Goal: Task Accomplishment & Management: Manage account settings

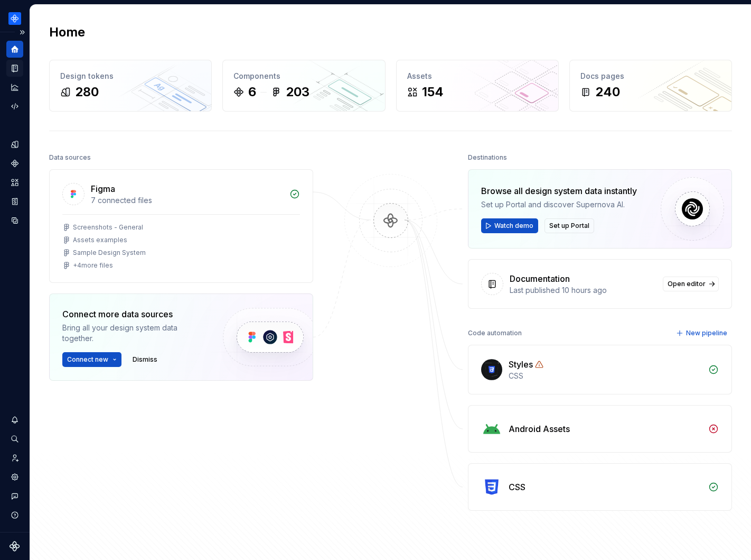
click at [14, 67] on icon "Documentation" at bounding box center [14, 68] width 5 height 7
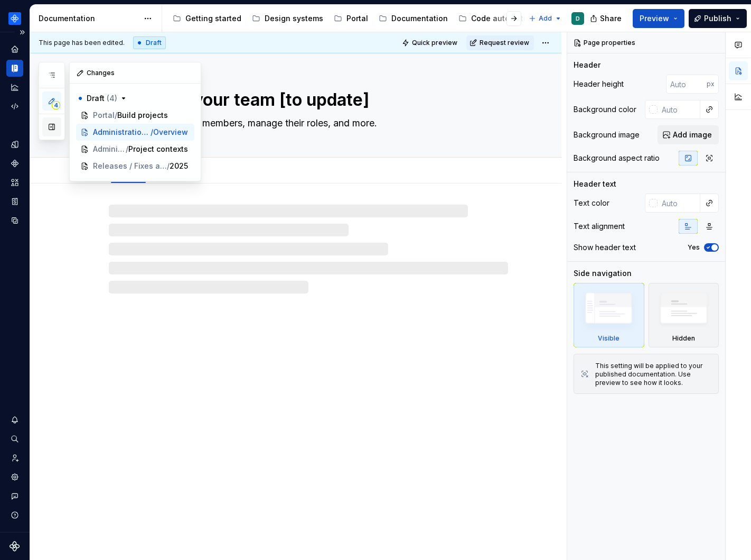
click at [49, 124] on button "button" at bounding box center [51, 126] width 19 height 19
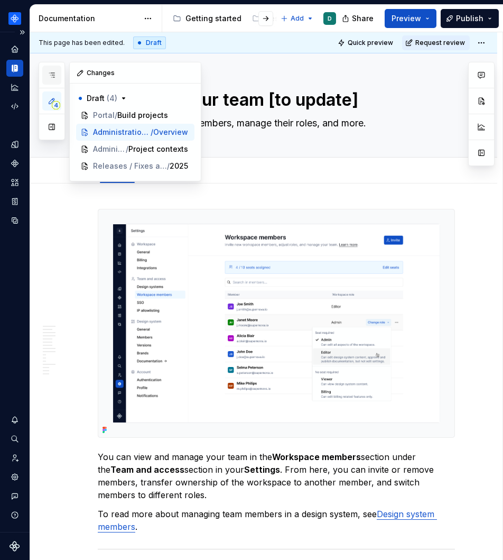
click at [55, 71] on icon "button" at bounding box center [52, 75] width 8 height 8
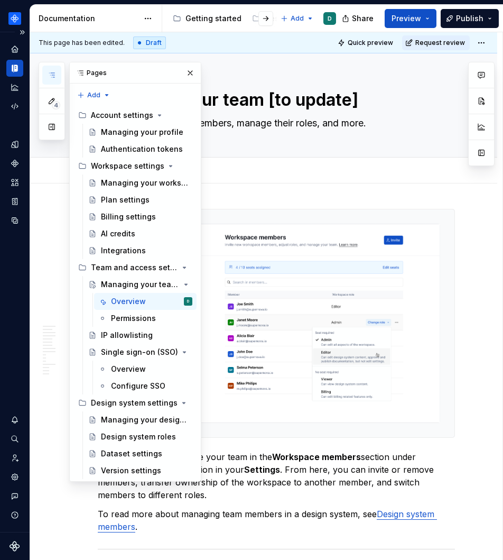
click at [51, 78] on icon "button" at bounding box center [52, 75] width 8 height 8
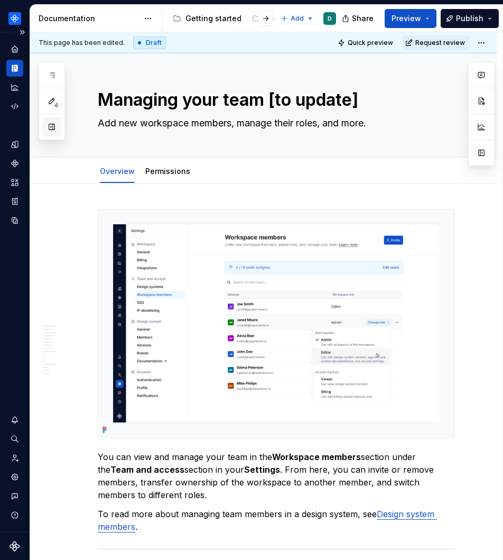
click at [48, 126] on button "button" at bounding box center [51, 126] width 19 height 19
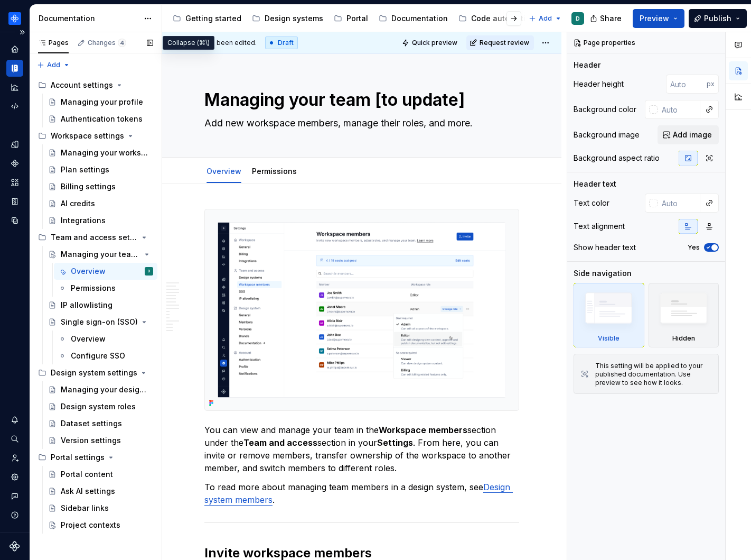
type textarea "*"
click at [354, 22] on div "Portal" at bounding box center [358, 18] width 22 height 11
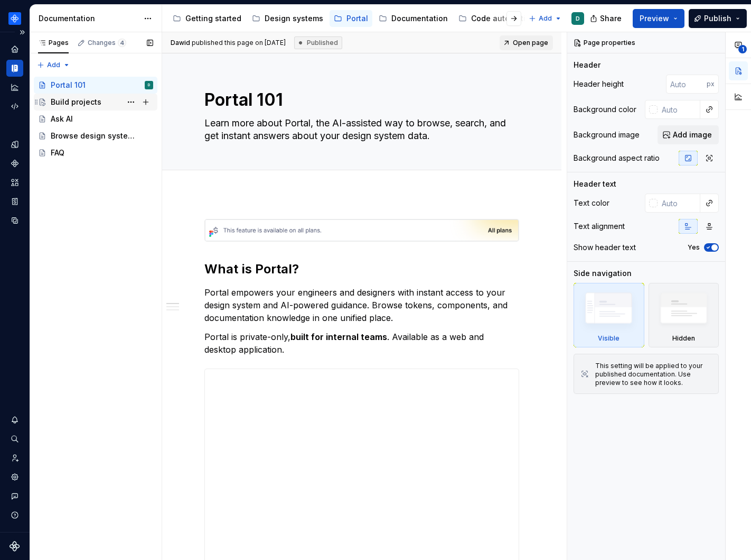
click at [70, 100] on div "Build projects" at bounding box center [76, 102] width 51 height 11
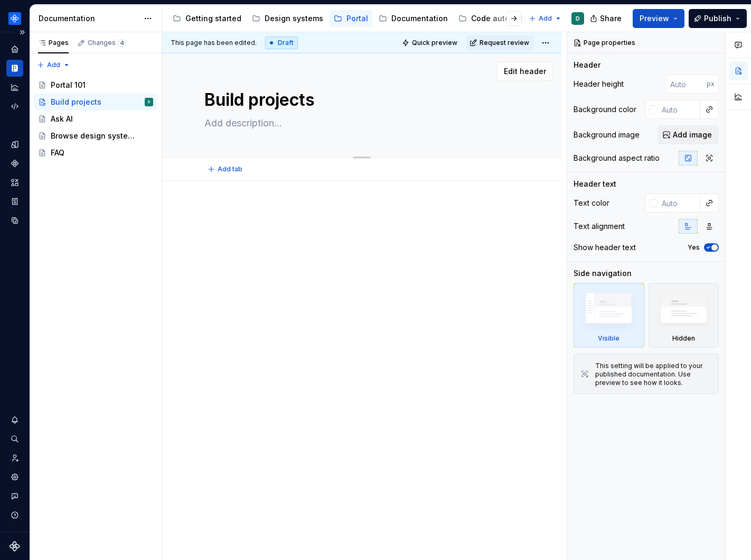
click at [267, 101] on textarea "Build projects" at bounding box center [359, 99] width 315 height 25
type textarea "*"
type textarea "P"
type textarea "*"
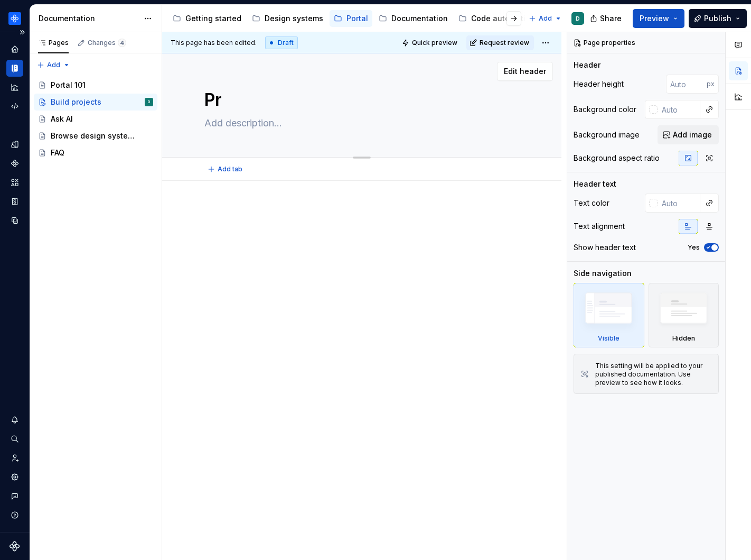
type textarea "Pro"
type textarea "*"
type textarea "Proj"
type textarea "*"
type textarea "Proje"
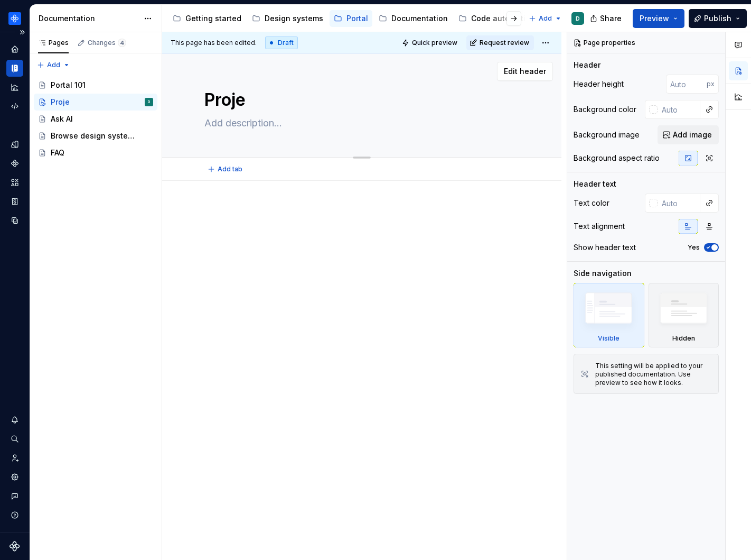
type textarea "*"
type textarea "Projec"
type textarea "*"
type textarea "Project"
type textarea "*"
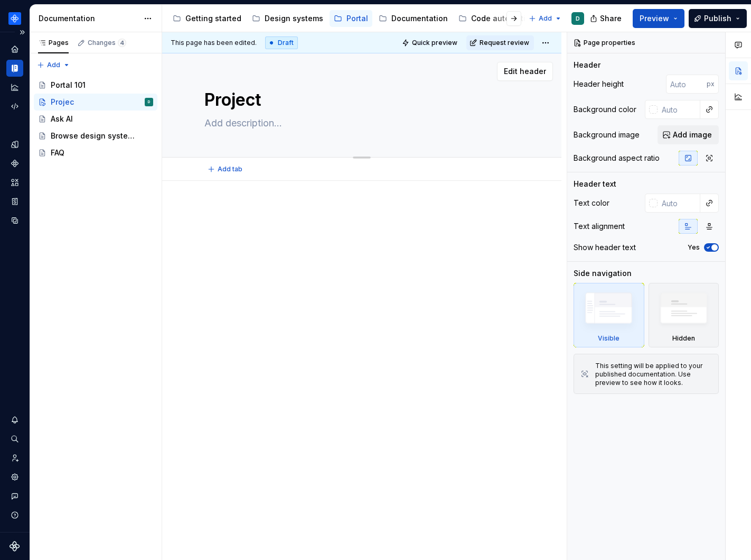
type textarea "Project"
type textarea "*"
type textarea "Project s"
type textarea "*"
type textarea "Project s1"
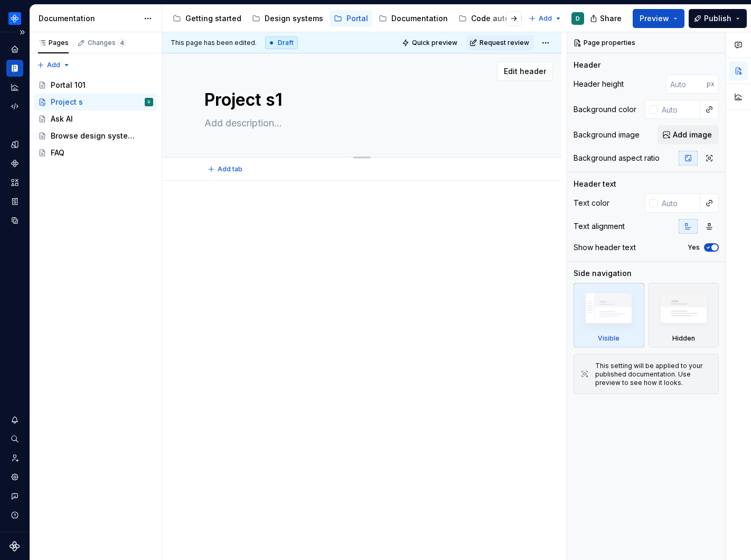
type textarea "*"
type textarea "Project s10"
type textarea "*"
type textarea "Project s101"
click at [274, 97] on textarea "Project s101" at bounding box center [359, 99] width 315 height 25
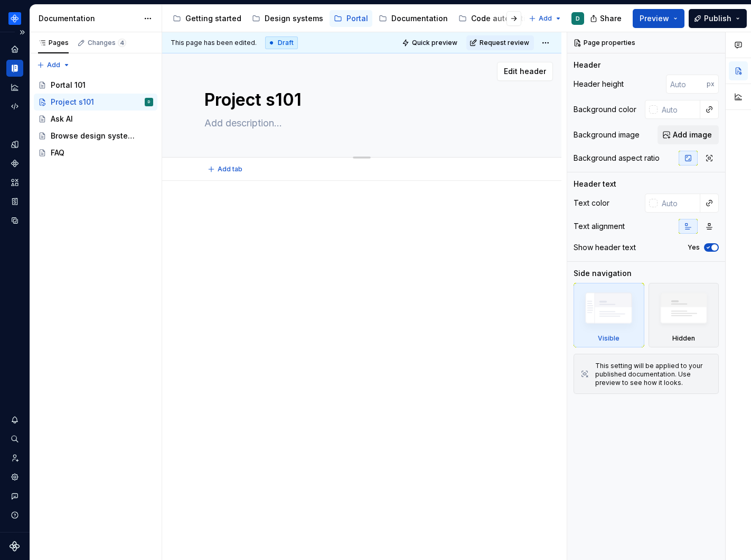
type textarea "*"
type textarea "Project 101"
type textarea "*"
type textarea "Project101"
type textarea "*"
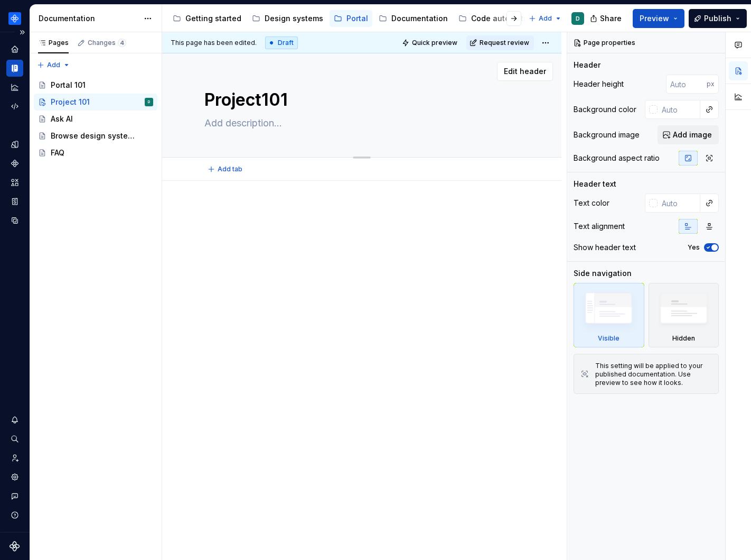
type textarea "Projects101"
type textarea "*"
type textarea "Projects 101"
type textarea "*"
type textarea "Projects 101"
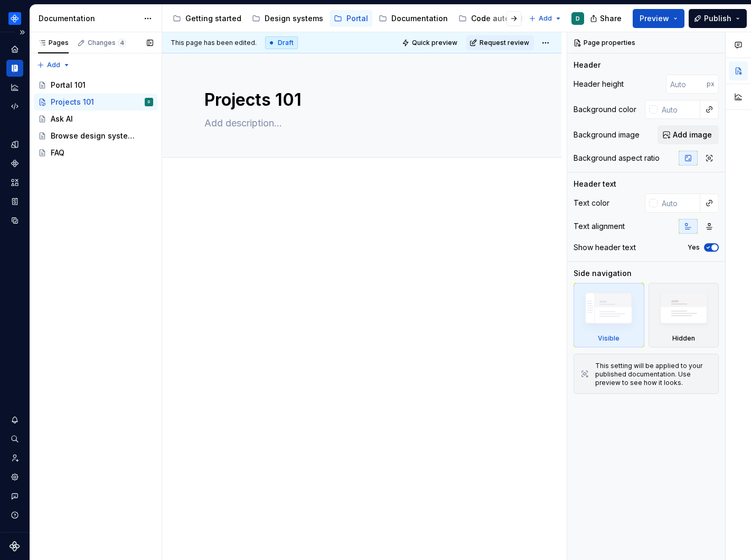
click at [101, 260] on div "Pages Changes 4 Add Accessibility guide for tree Page tree. Navigate the tree w…" at bounding box center [96, 296] width 132 height 528
click at [425, 22] on div "Documentation" at bounding box center [420, 18] width 57 height 11
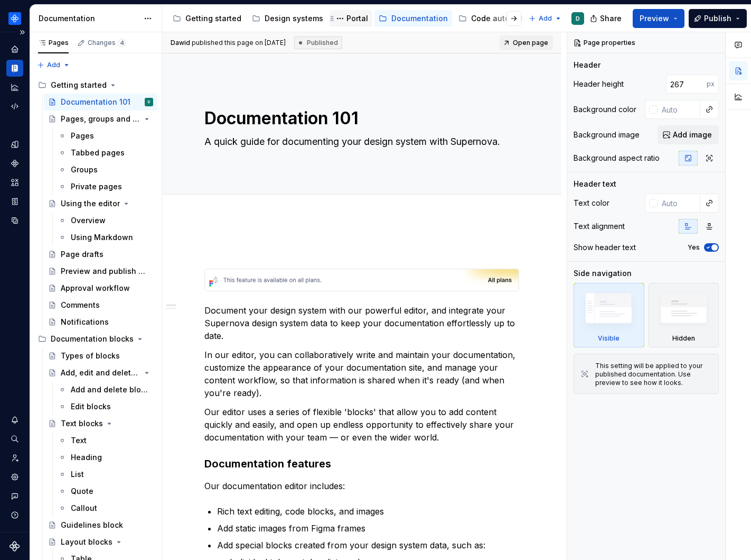
click at [347, 16] on div "Portal" at bounding box center [358, 18] width 22 height 11
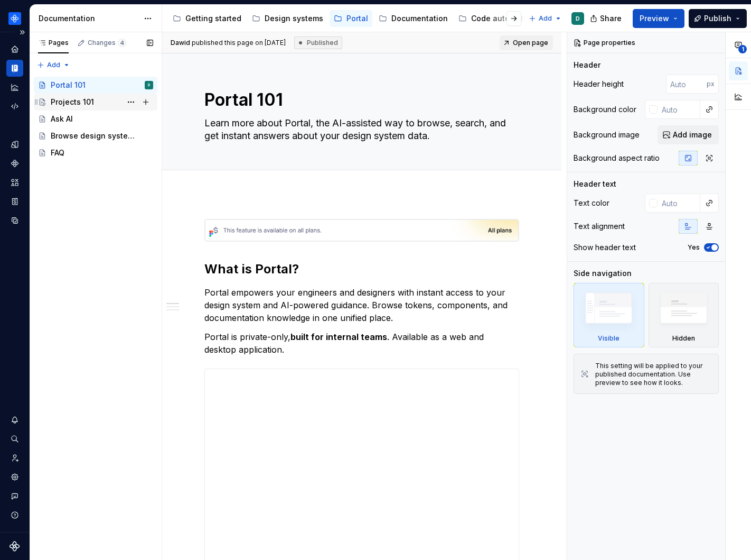
click at [86, 98] on div "Projects 101" at bounding box center [72, 102] width 43 height 11
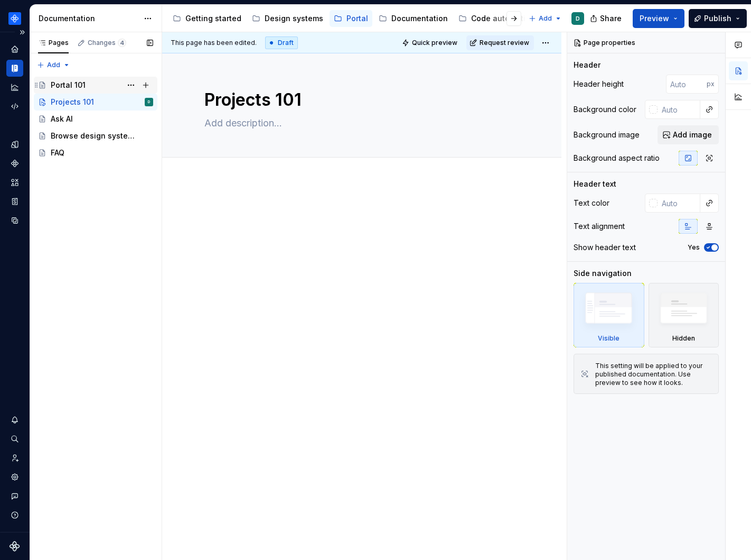
click at [84, 91] on div "Portal 101" at bounding box center [102, 85] width 103 height 15
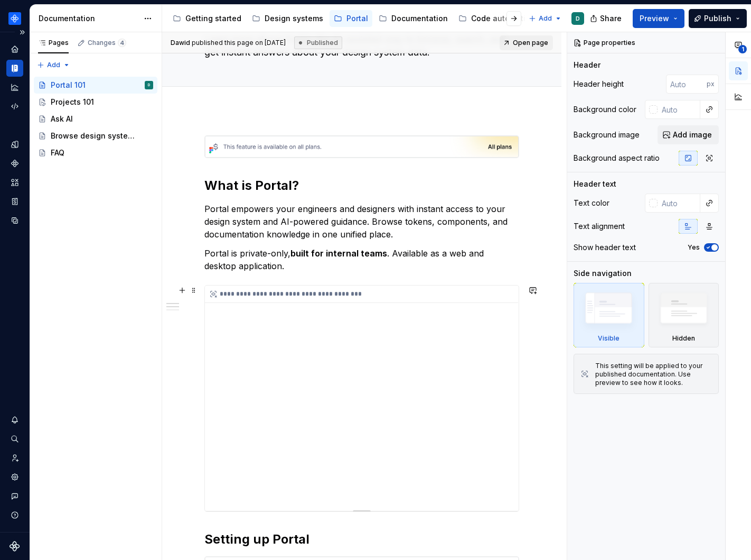
scroll to position [192, 0]
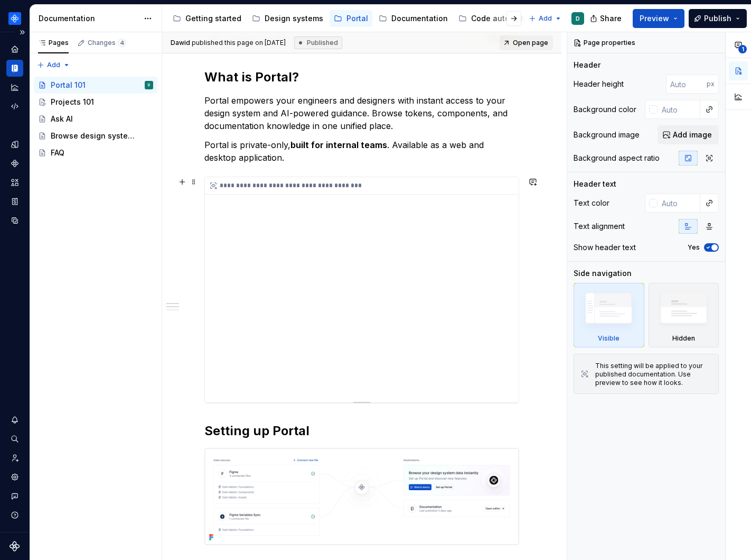
click at [277, 259] on div "**********" at bounding box center [362, 289] width 314 height 225
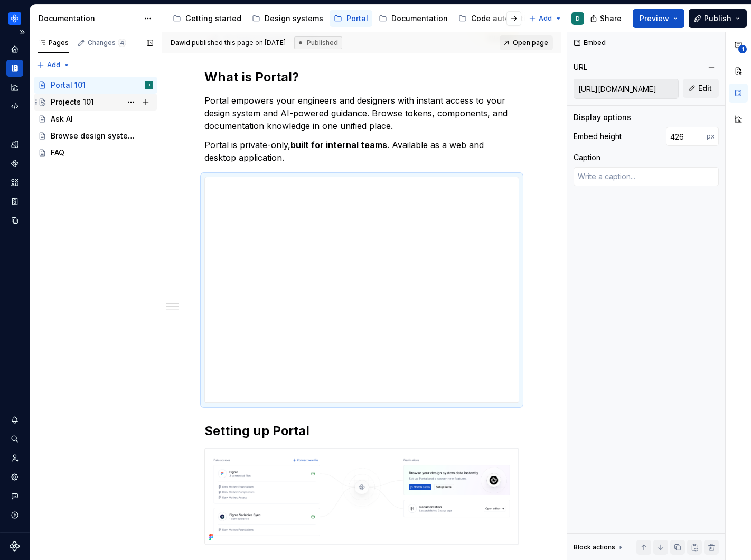
type textarea "*"
click at [533, 185] on button "button" at bounding box center [533, 181] width 15 height 15
click at [530, 216] on icon "Send" at bounding box center [529, 217] width 6 height 6
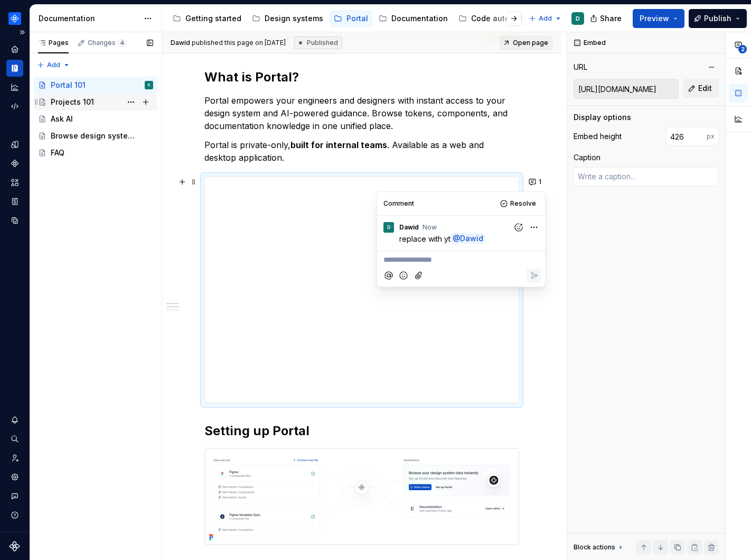
click at [80, 99] on div "Projects 101" at bounding box center [72, 102] width 43 height 11
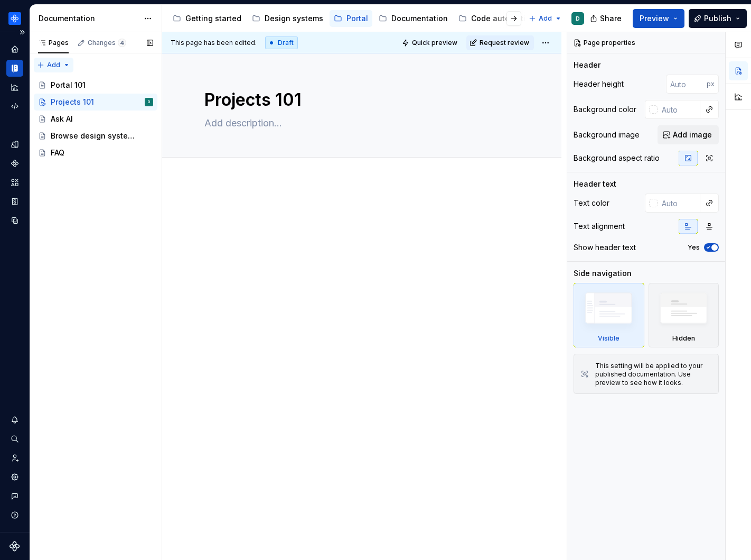
click at [62, 64] on div "Pages Changes 4 Add Accessibility guide for tree Page tree. Navigate the tree w…" at bounding box center [96, 296] width 132 height 528
click at [72, 97] on div "New group" at bounding box center [87, 102] width 69 height 11
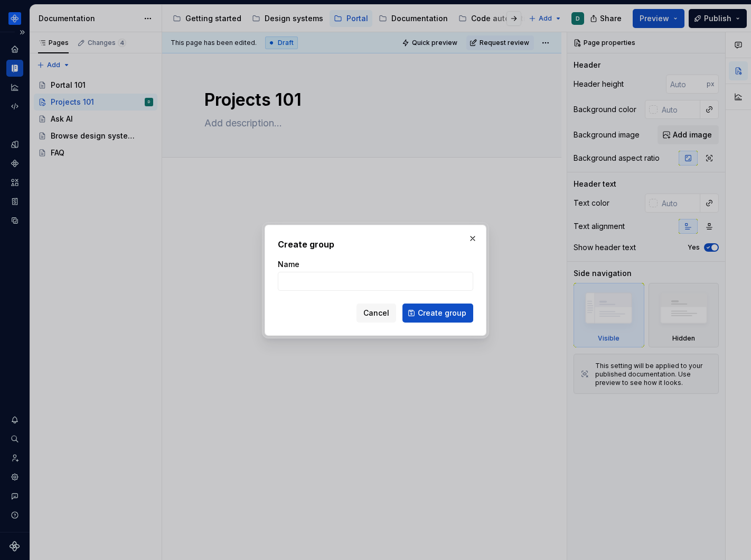
type textarea "*"
type input "Prototyping"
click at [428, 319] on button "Create group" at bounding box center [438, 312] width 71 height 19
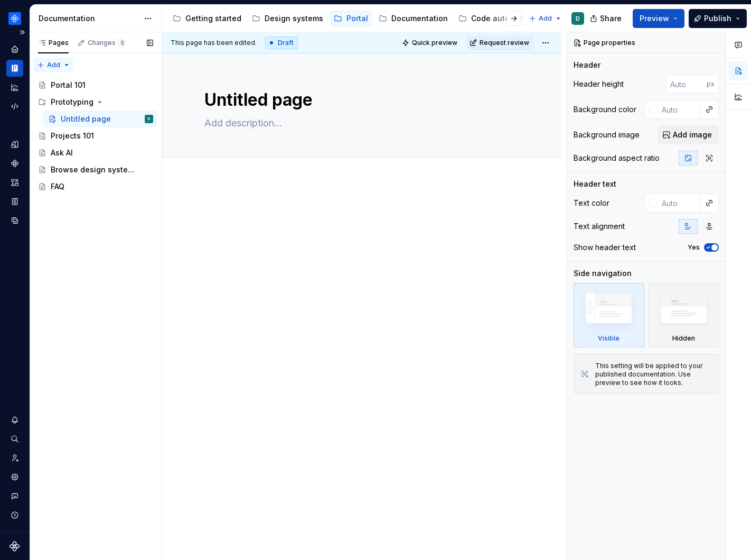
click at [54, 62] on div "Pages Changes 5 Add Accessibility guide for tree Page tree. Navigate the tree w…" at bounding box center [96, 296] width 132 height 528
click at [70, 105] on div "New group" at bounding box center [87, 102] width 69 height 11
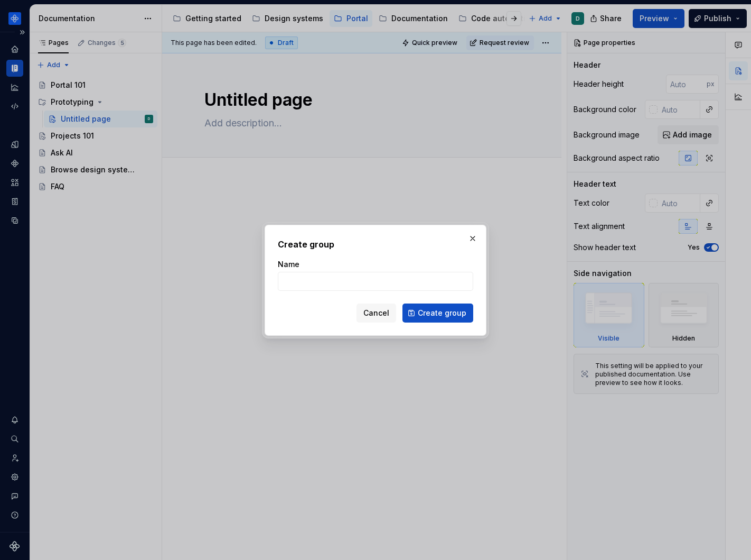
type textarea "*"
type input "Browsing design system"
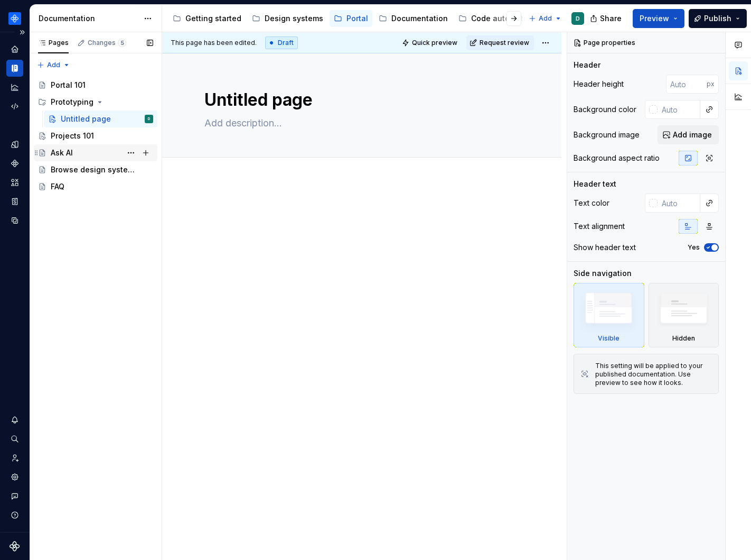
click at [94, 154] on div "Ask AI" at bounding box center [102, 152] width 103 height 15
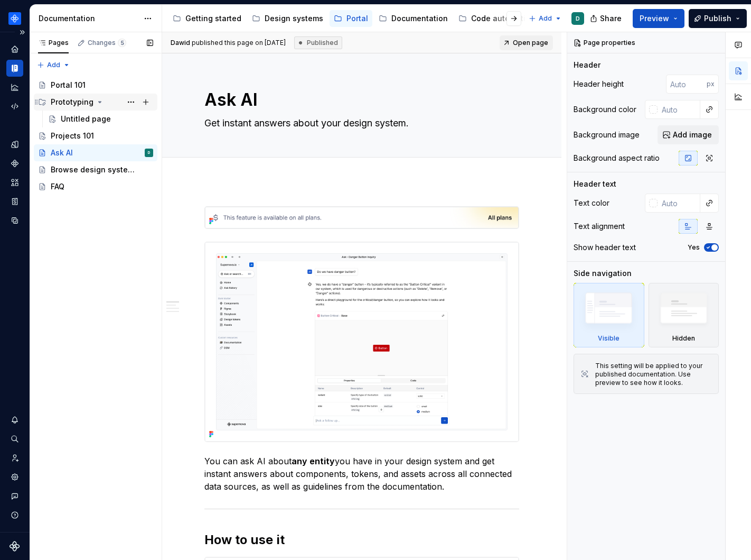
click at [76, 102] on div "Prototyping" at bounding box center [72, 102] width 43 height 11
click at [83, 117] on div "Untitled page" at bounding box center [86, 119] width 50 height 11
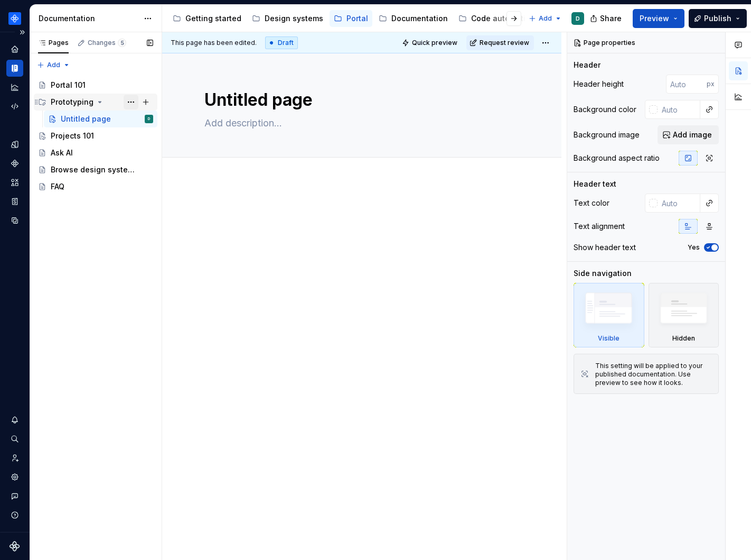
click at [133, 103] on button "Page tree" at bounding box center [131, 102] width 15 height 15
type textarea "*"
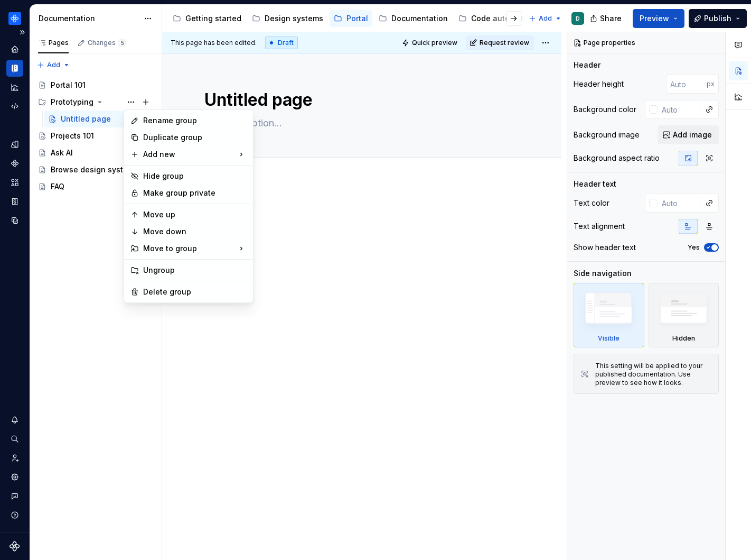
click at [143, 119] on div "Rename group" at bounding box center [195, 120] width 104 height 11
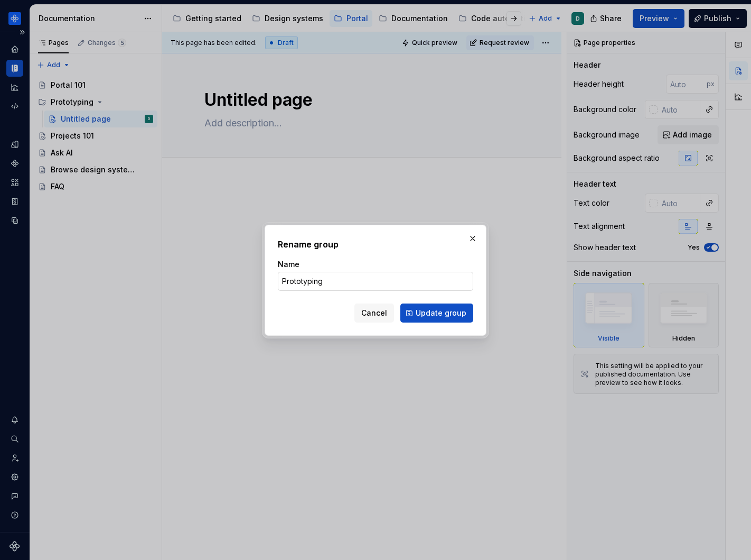
click at [365, 283] on input "Prototyping" at bounding box center [375, 281] width 195 height 19
type input "AI Prototyping"
click at [451, 313] on span "Update group" at bounding box center [441, 313] width 51 height 11
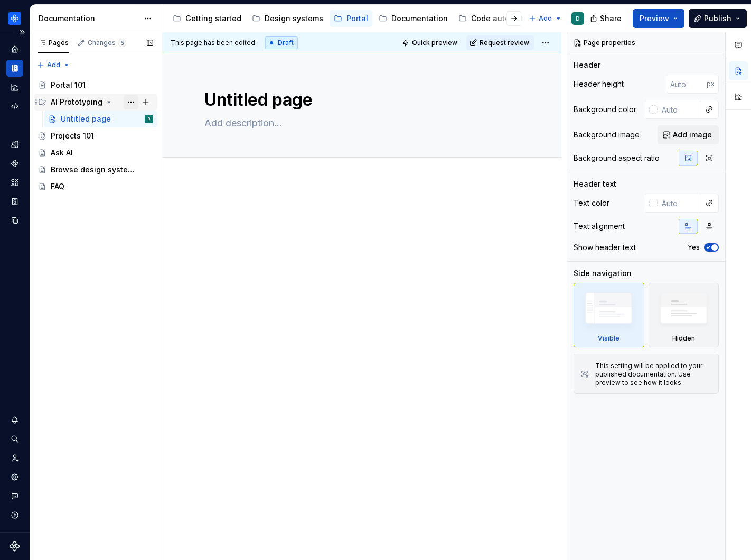
click at [128, 100] on button "Page tree" at bounding box center [131, 102] width 15 height 15
type textarea "*"
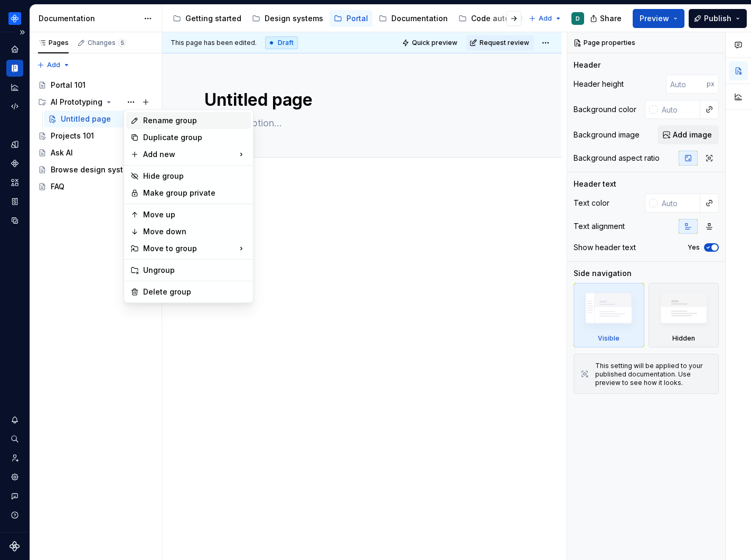
click at [153, 124] on div "Rename group" at bounding box center [195, 120] width 104 height 11
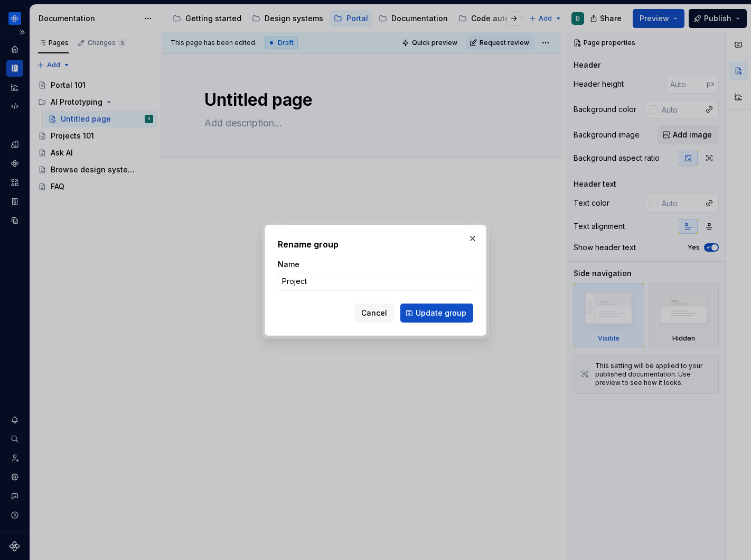
type input "Projects"
click button "Update group" at bounding box center [436, 312] width 73 height 19
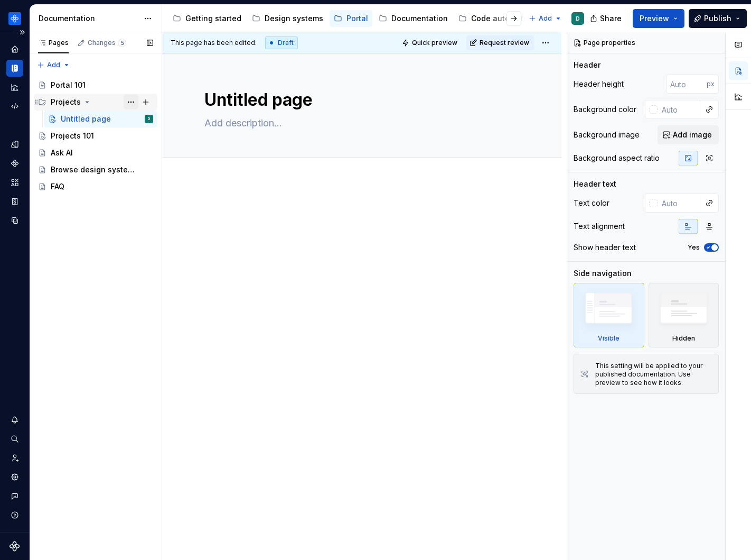
click at [137, 103] on button "Page tree" at bounding box center [131, 102] width 15 height 15
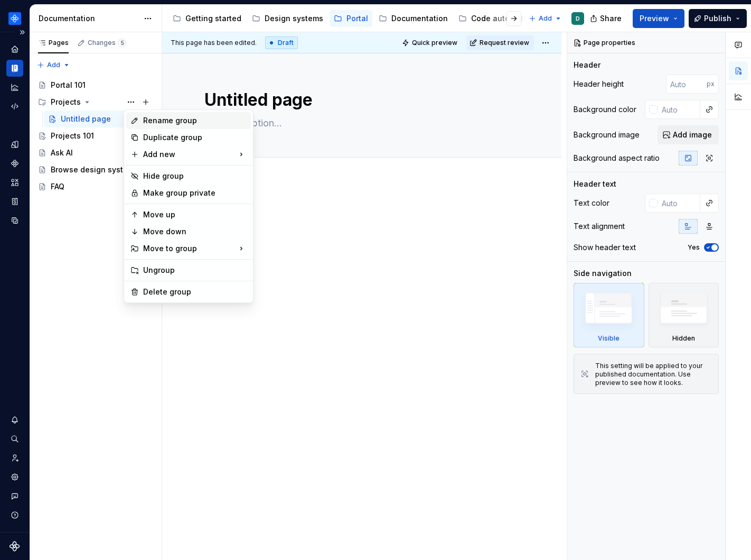
type textarea "*"
click at [157, 123] on div "Rename group" at bounding box center [195, 120] width 104 height 11
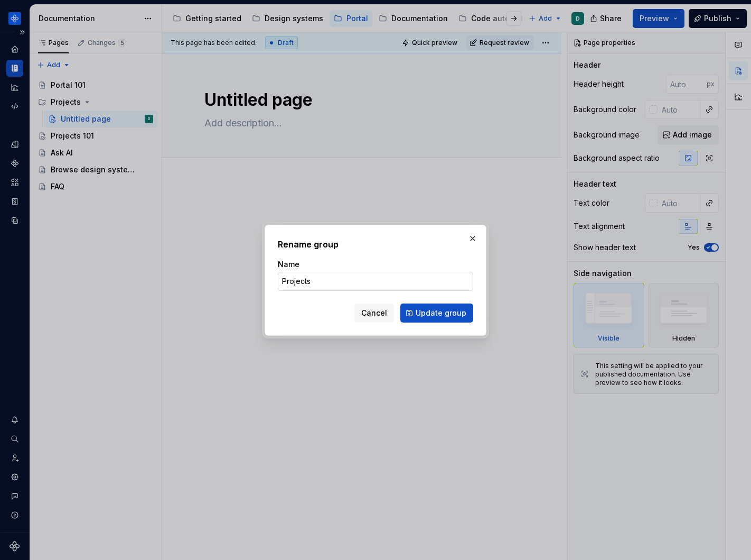
click at [325, 287] on input "Projects" at bounding box center [375, 281] width 195 height 19
click at [316, 284] on input "Projects and features" at bounding box center [375, 281] width 195 height 19
type input "Projects & features"
click at [430, 313] on span "Update group" at bounding box center [441, 313] width 51 height 11
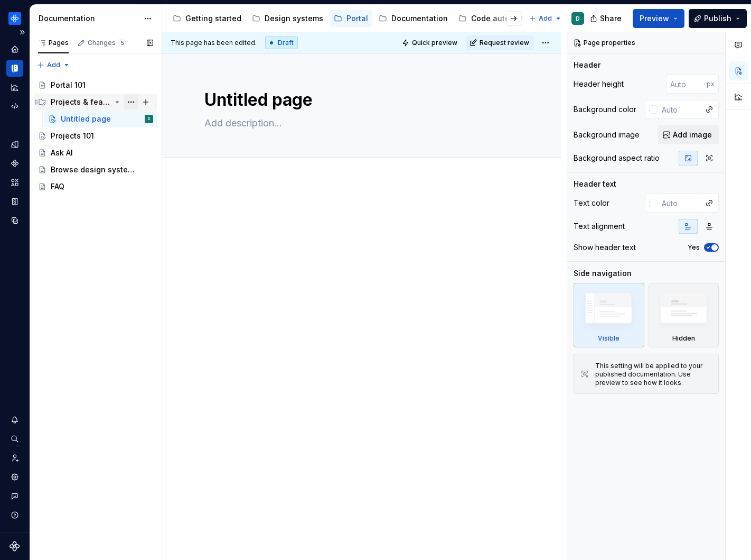
click at [127, 101] on button "Page tree" at bounding box center [131, 102] width 15 height 15
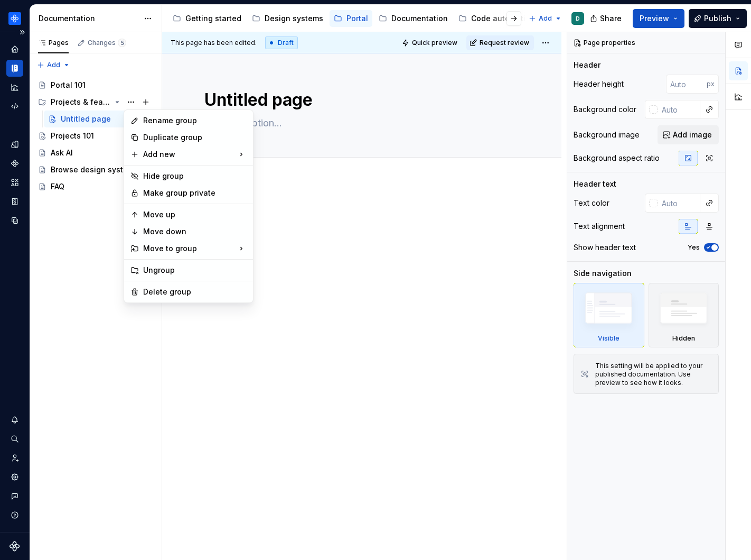
click at [144, 121] on div "Rename group" at bounding box center [195, 120] width 104 height 11
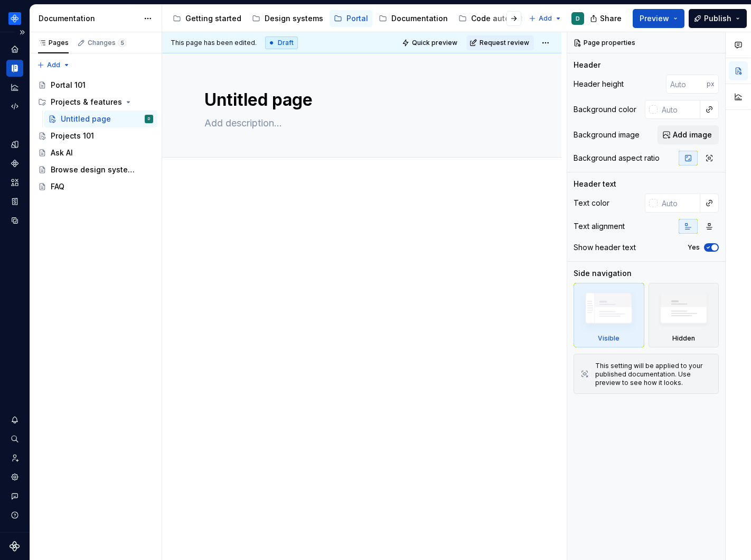
type textarea "*"
click at [65, 60] on div "Pages Changes 5 Add Accessibility guide for tree Page tree. Navigate the tree w…" at bounding box center [96, 296] width 132 height 528
click at [73, 97] on div "New group" at bounding box center [81, 102] width 90 height 17
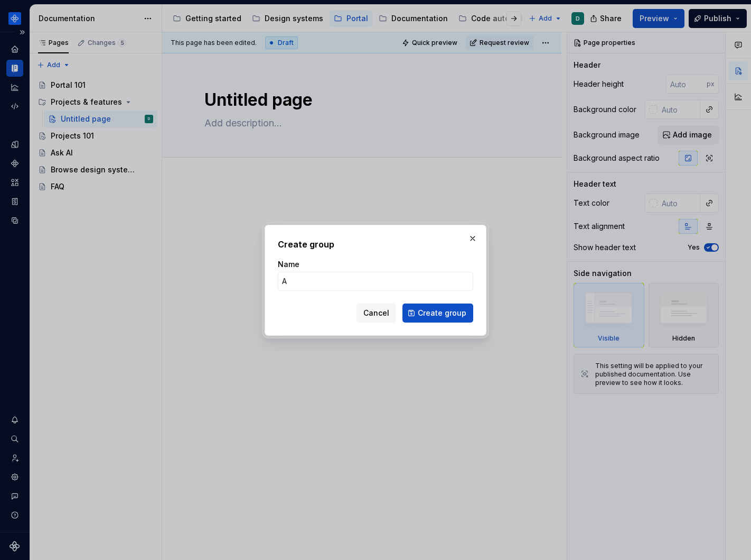
type input "As"
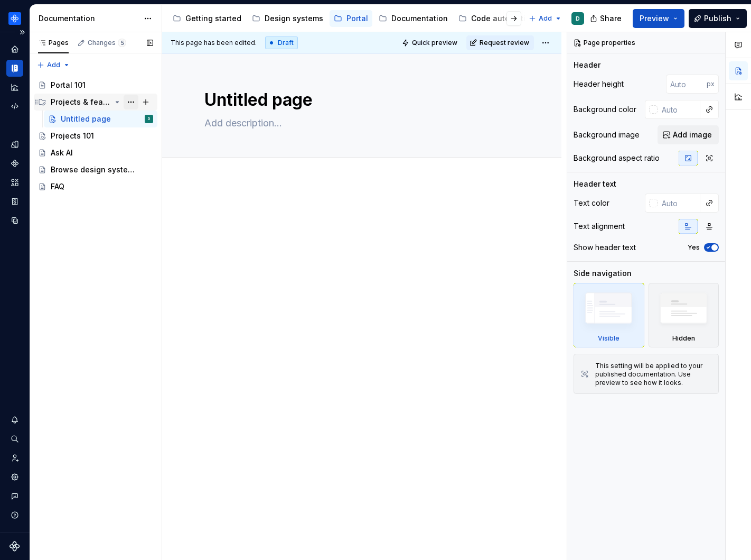
click at [132, 103] on button "Page tree" at bounding box center [131, 102] width 15 height 15
type textarea "*"
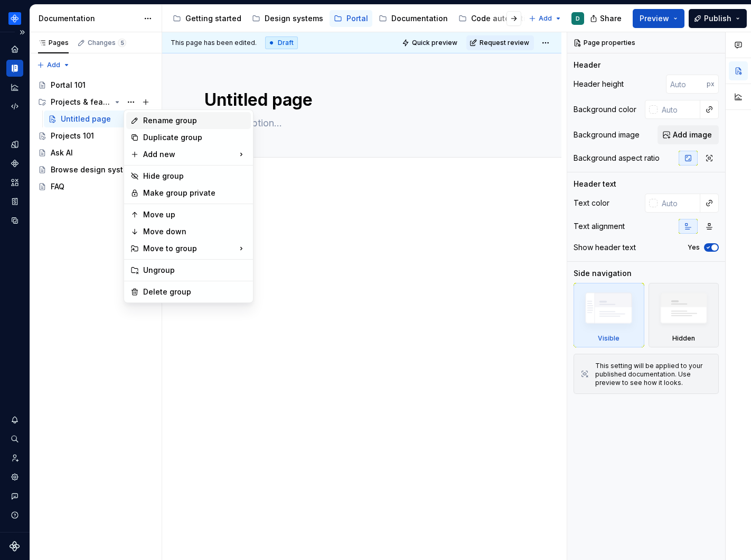
click at [150, 122] on div "Rename group" at bounding box center [195, 120] width 104 height 11
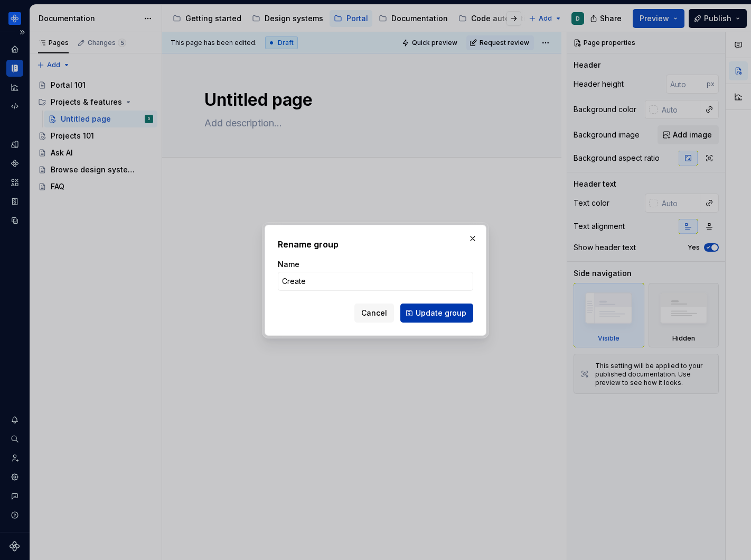
type input "Create"
click at [445, 312] on span "Update group" at bounding box center [441, 313] width 51 height 11
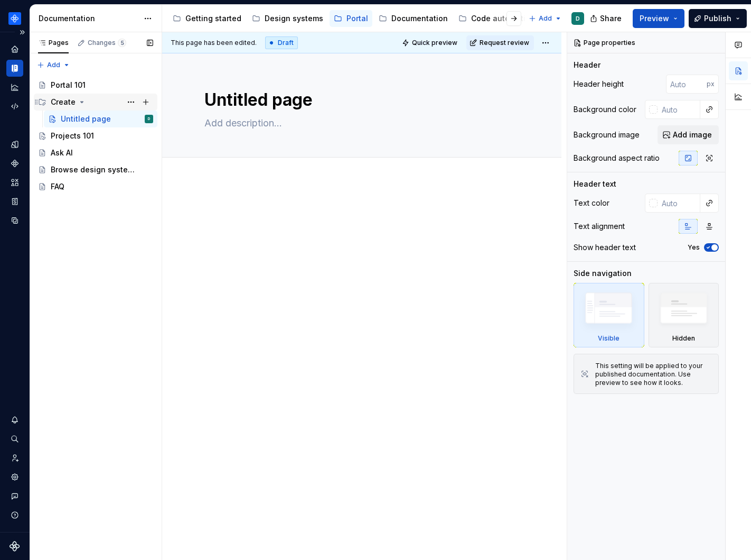
type textarea "*"
click at [59, 60] on div "Pages Changes 5 Add Accessibility guide for tree Page tree. Navigate the tree w…" at bounding box center [96, 296] width 132 height 528
click at [81, 104] on div "New group" at bounding box center [87, 102] width 69 height 11
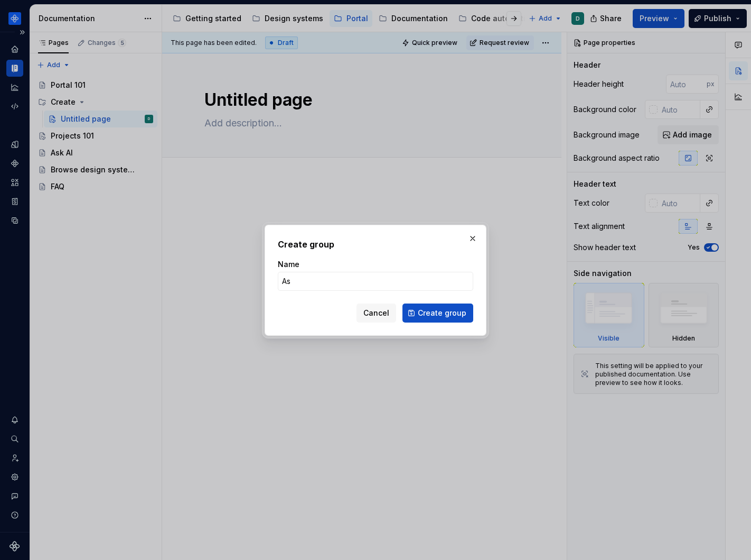
type input "Ask"
click button "Create group" at bounding box center [438, 312] width 71 height 19
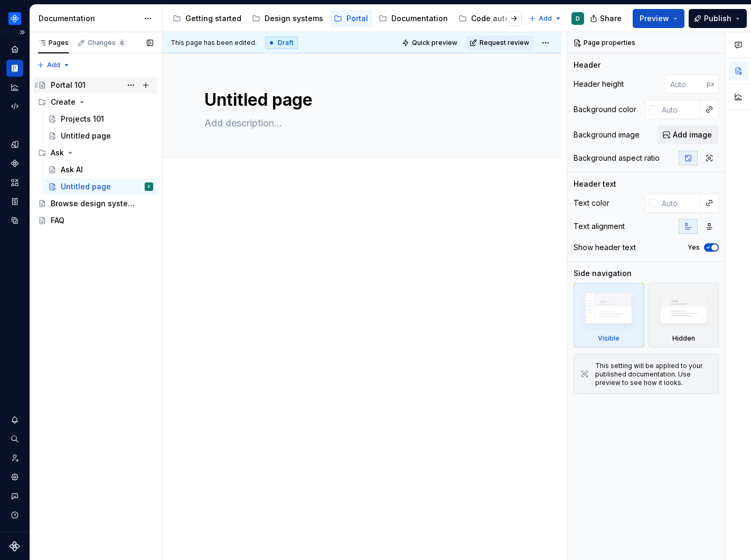
click at [70, 81] on div "Portal 101" at bounding box center [68, 85] width 35 height 11
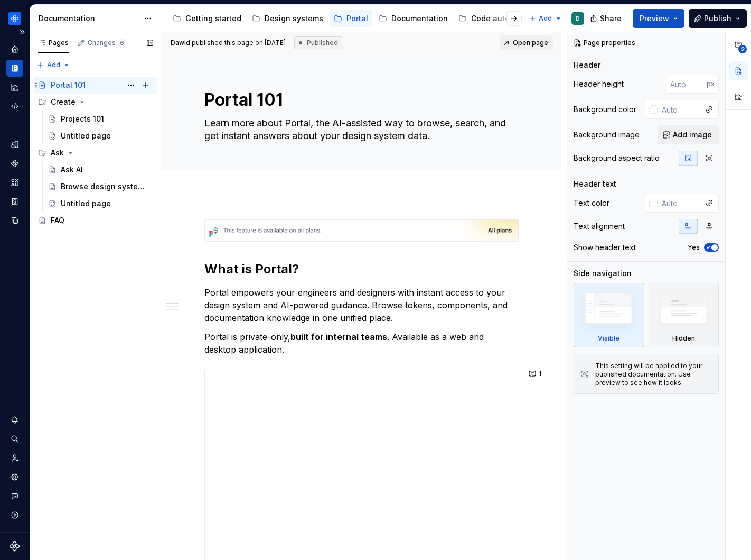
click at [88, 85] on div "Portal 101 D" at bounding box center [102, 85] width 103 height 15
click at [86, 169] on div "Ask AI" at bounding box center [107, 169] width 92 height 15
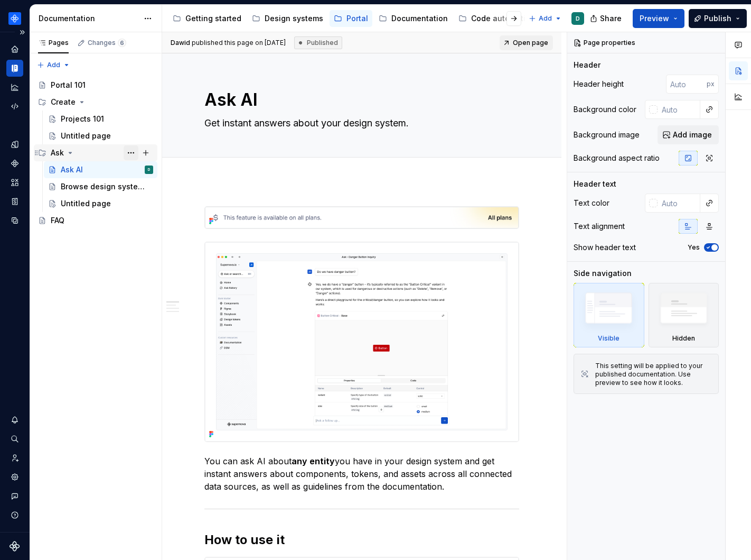
click at [131, 153] on button "Page tree" at bounding box center [131, 152] width 15 height 15
type textarea "*"
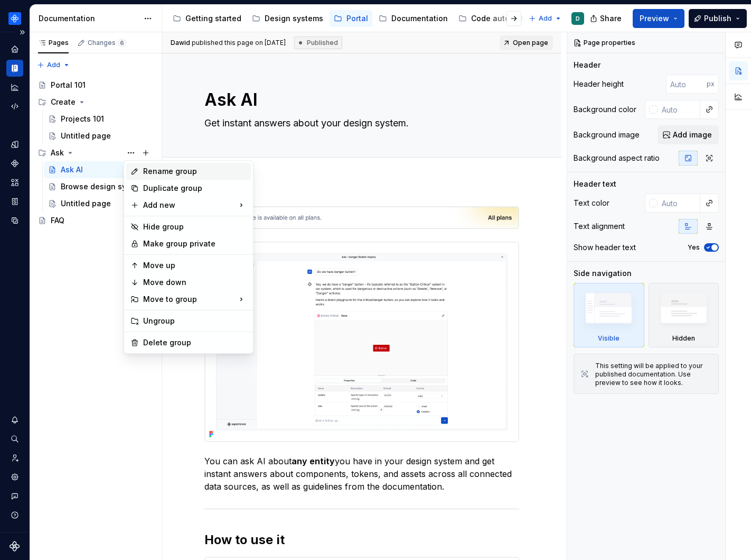
click at [146, 170] on div "Rename group" at bounding box center [195, 171] width 104 height 11
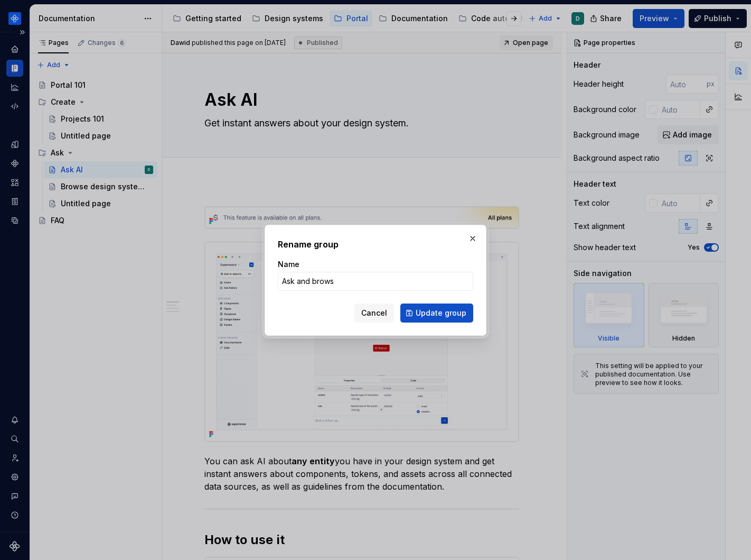
type input "Ask and browse"
click button "Update group" at bounding box center [436, 312] width 73 height 19
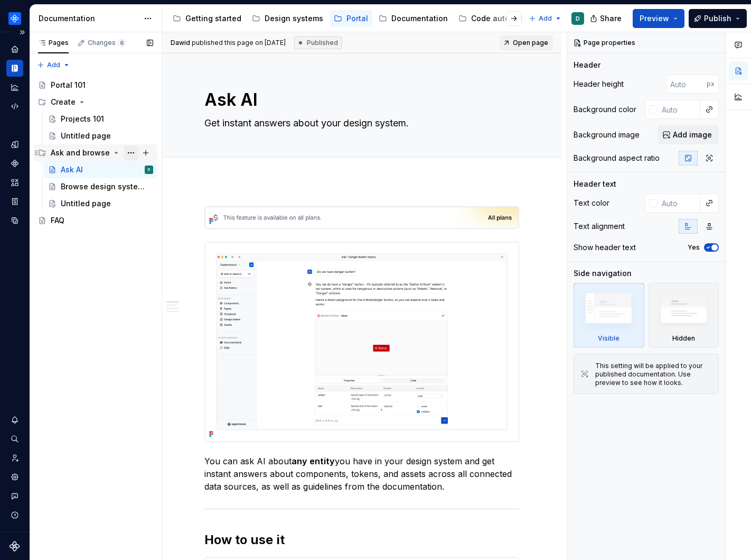
click at [135, 154] on button "Page tree" at bounding box center [131, 152] width 15 height 15
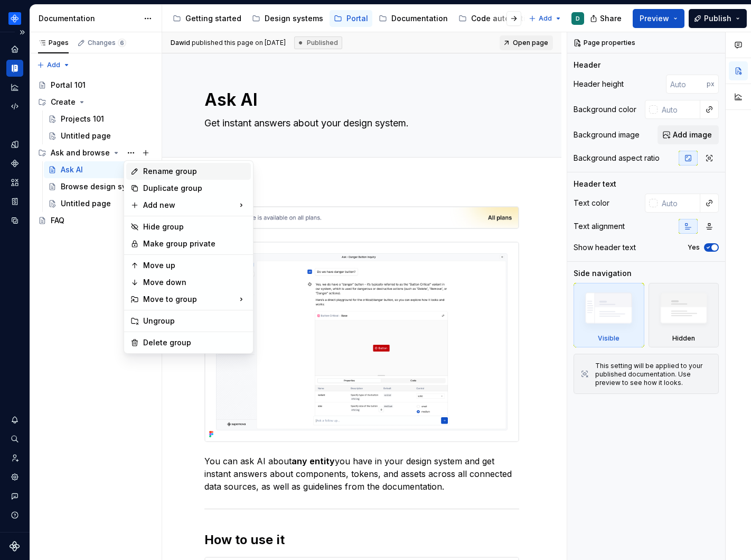
type textarea "*"
click at [148, 169] on div "Rename group" at bounding box center [195, 171] width 104 height 11
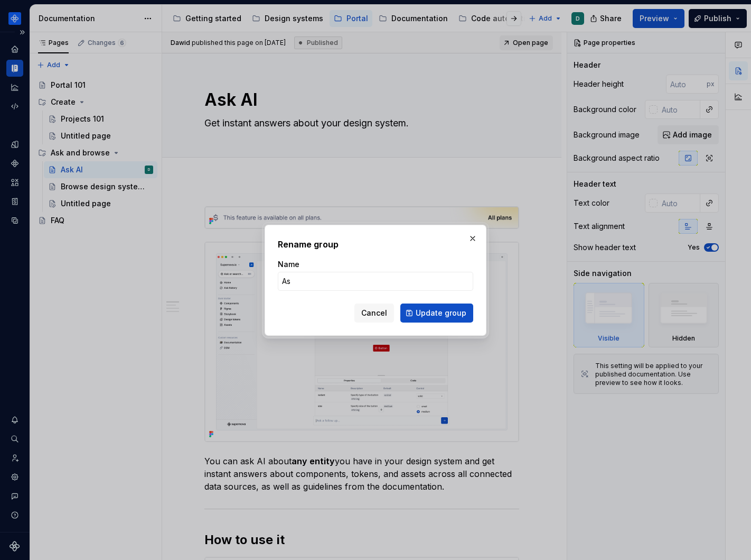
type input "Ask"
click button "Update group" at bounding box center [436, 312] width 73 height 19
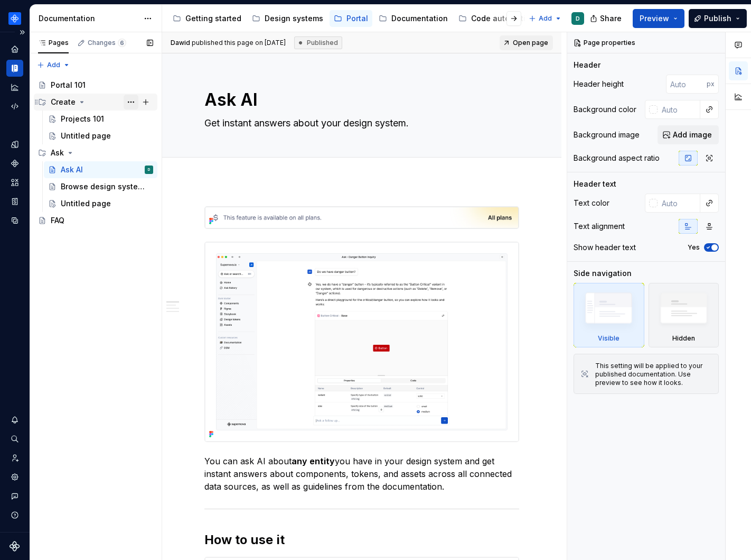
click at [134, 100] on button "Page tree" at bounding box center [131, 102] width 15 height 15
type textarea "*"
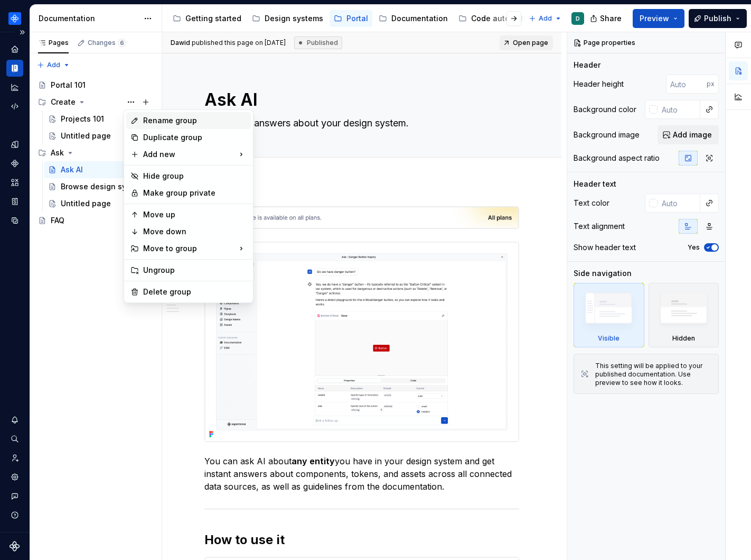
click at [149, 120] on div "Rename group" at bounding box center [195, 120] width 104 height 11
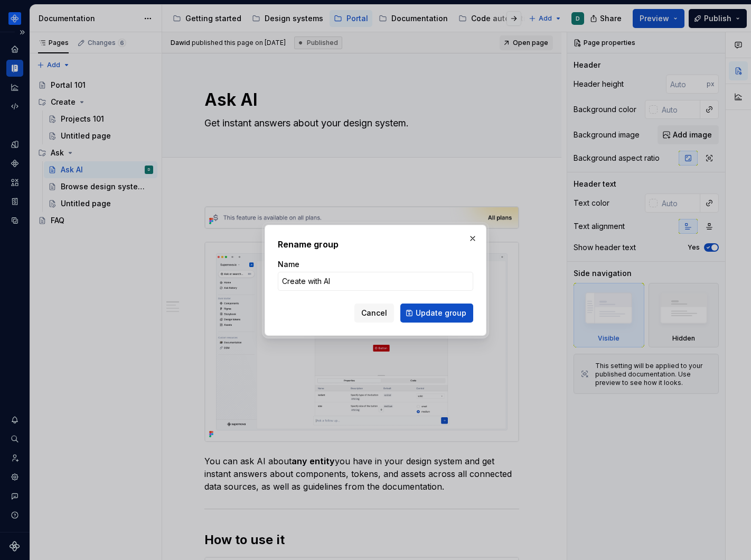
type input "Create with AI"
click at [434, 322] on div "Rename group Name Create with AI Cancel Update group" at bounding box center [376, 280] width 222 height 111
click at [434, 319] on button "Update group" at bounding box center [436, 312] width 73 height 19
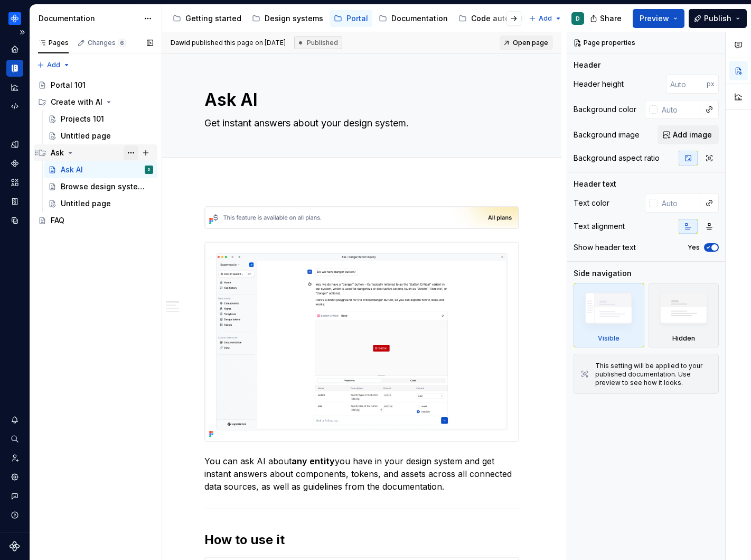
click at [133, 151] on button "Page tree" at bounding box center [131, 152] width 15 height 15
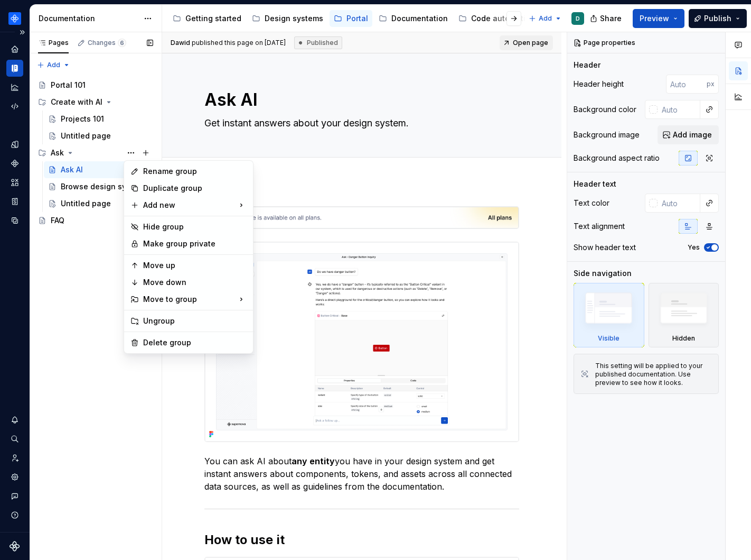
type textarea "*"
click at [147, 170] on div "Rename group" at bounding box center [195, 171] width 104 height 11
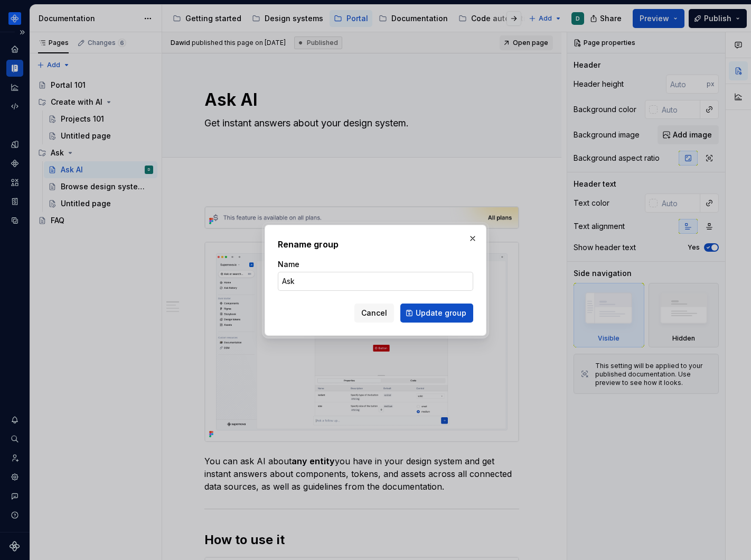
click at [333, 282] on input "Ask" at bounding box center [375, 281] width 195 height 19
type input "Ask A"
type textarea "*"
type input "Ask AI"
click button "Update group" at bounding box center [436, 312] width 73 height 19
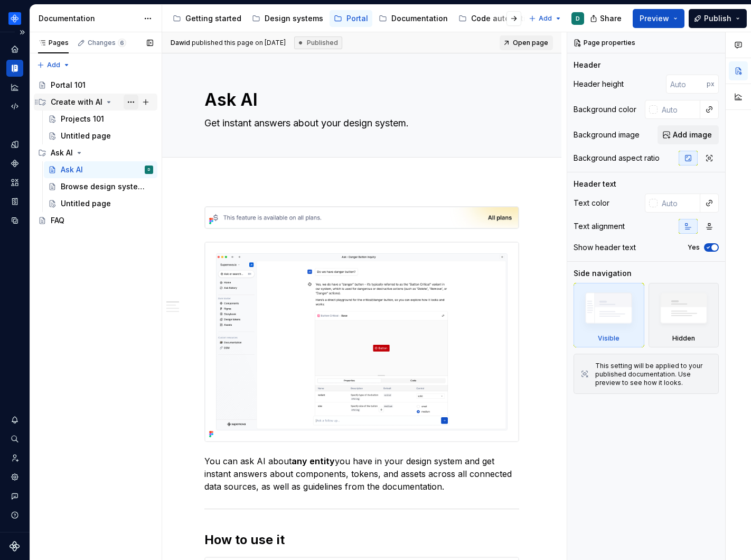
click at [127, 100] on button "Page tree" at bounding box center [131, 102] width 15 height 15
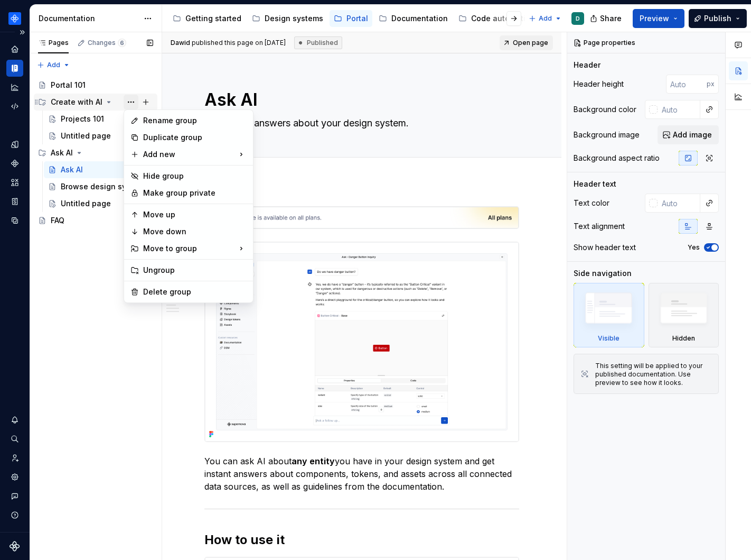
type textarea "*"
click at [147, 123] on div "Rename group" at bounding box center [195, 120] width 104 height 11
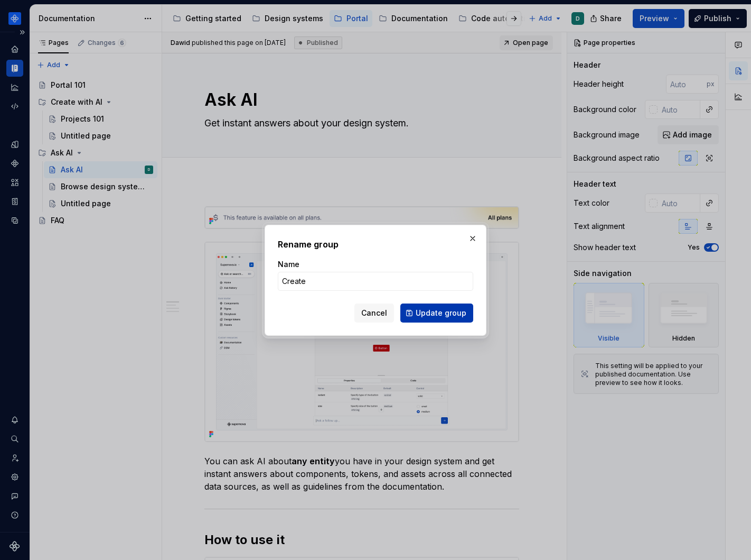
type input "Create"
drag, startPoint x: 426, startPoint y: 315, endPoint x: 341, endPoint y: 287, distance: 89.9
click at [426, 315] on span "Update group" at bounding box center [441, 313] width 51 height 11
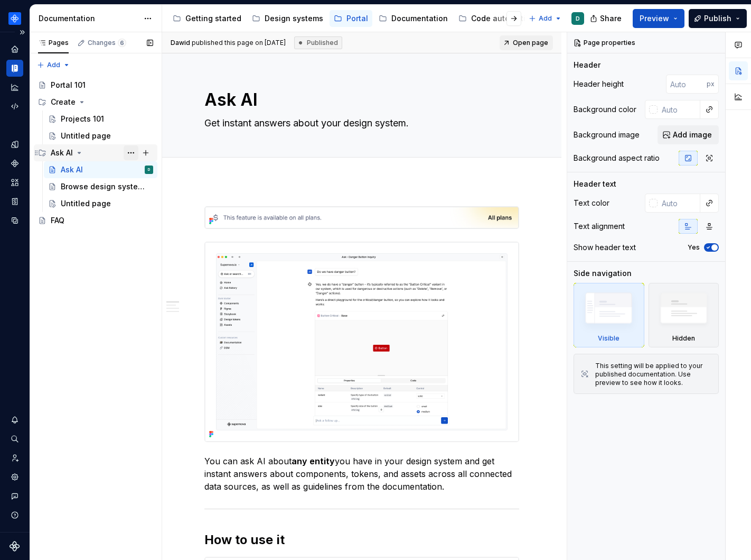
click at [128, 151] on button "Page tree" at bounding box center [131, 152] width 15 height 15
type textarea "*"
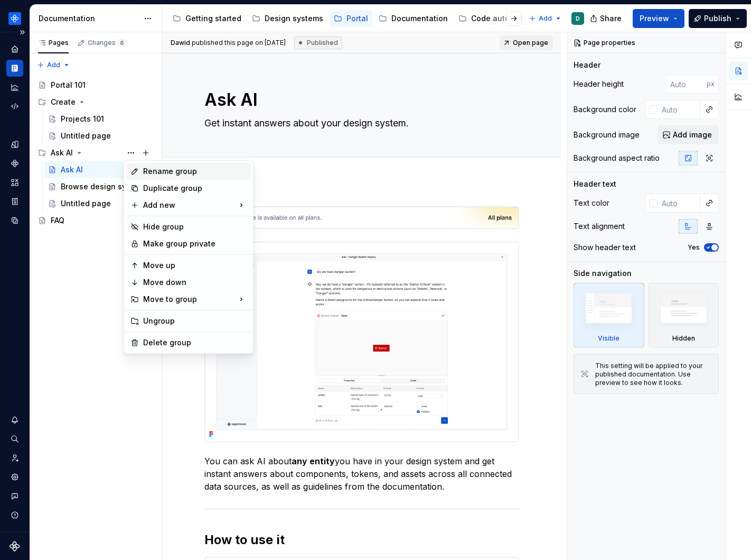
click at [162, 179] on div "Rename group" at bounding box center [188, 171] width 125 height 17
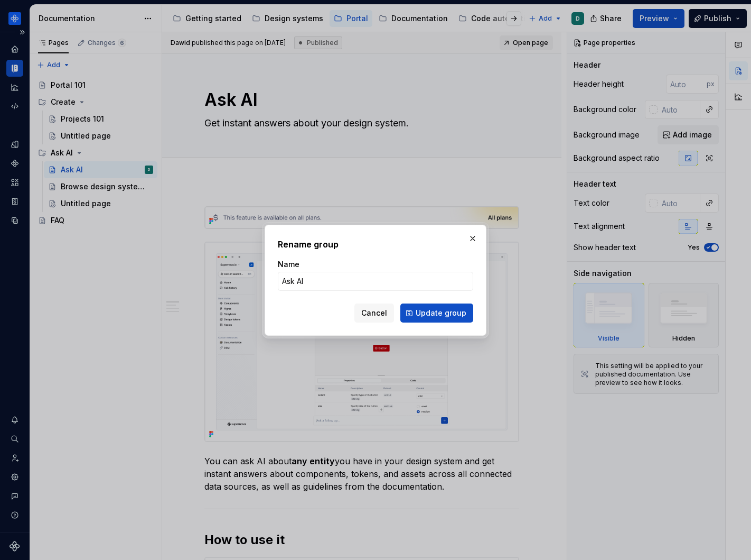
type input "A"
type textarea "*"
type input "Ask"
click button "Update group" at bounding box center [436, 312] width 73 height 19
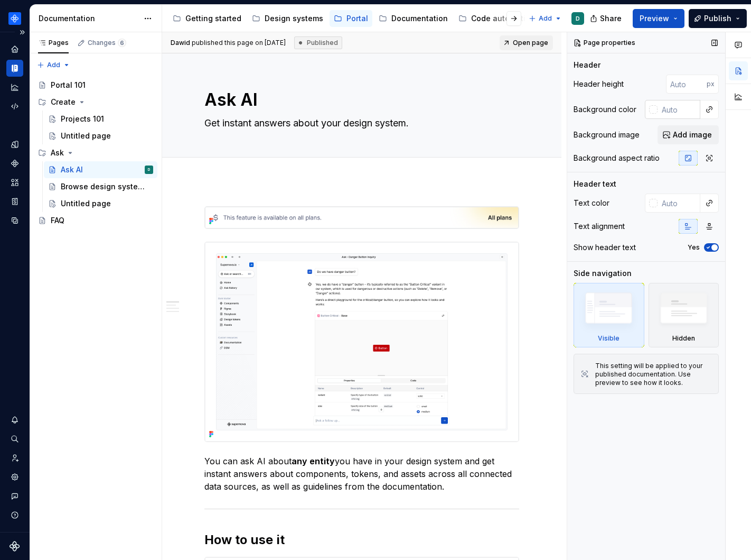
type textarea "*"
